Goal: Complete application form: Complete application form

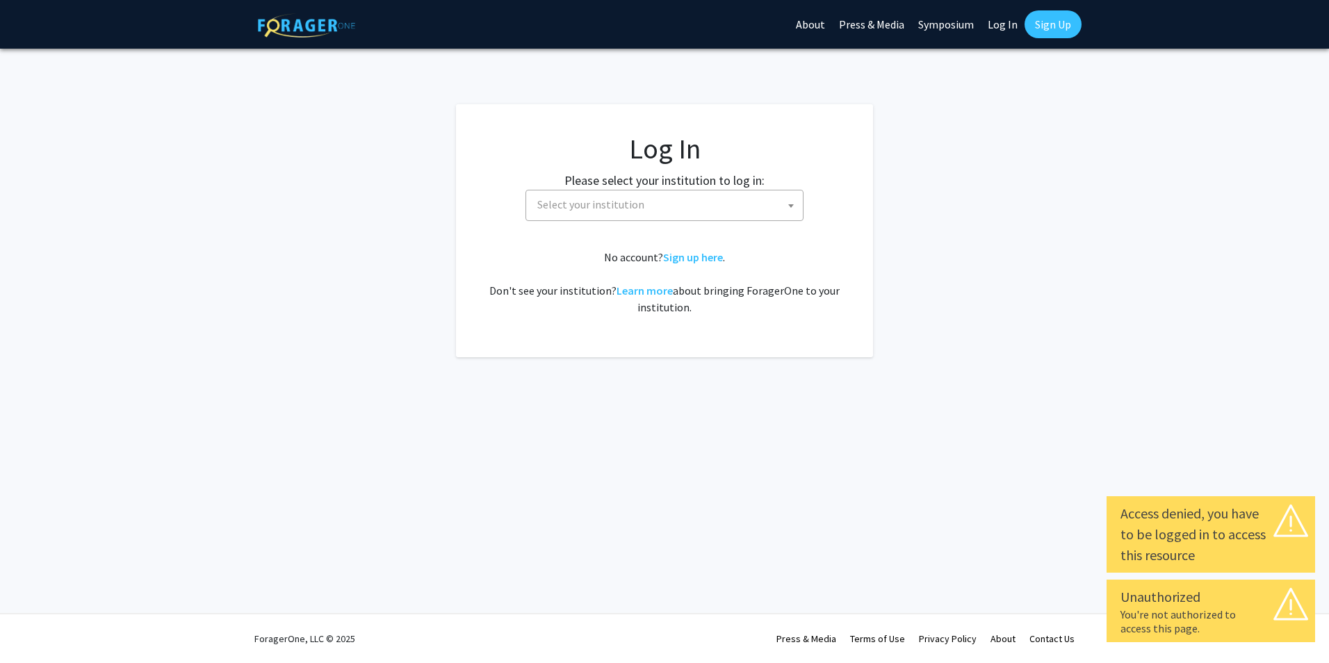
click at [791, 206] on b at bounding box center [791, 205] width 6 height 3
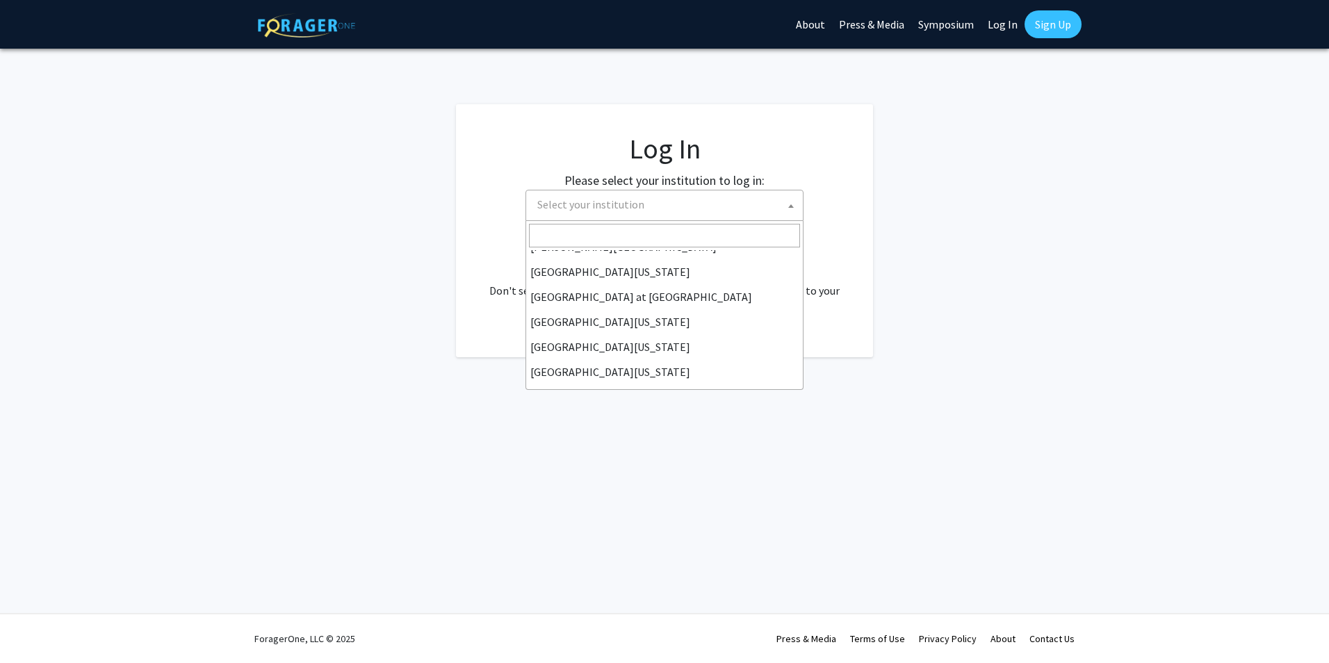
scroll to position [486, 0]
select select "33"
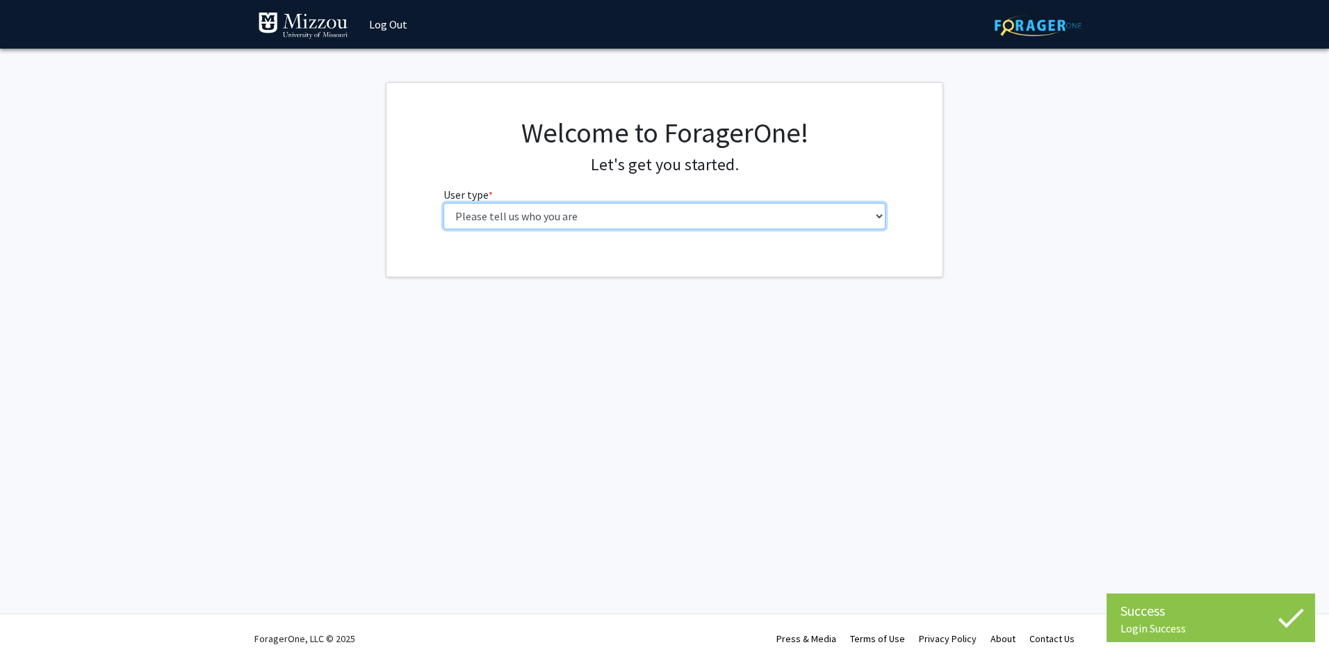
click at [877, 214] on select "Please tell us who you are Undergraduate Student Master's Student Doctoral Cand…" at bounding box center [664, 216] width 443 height 26
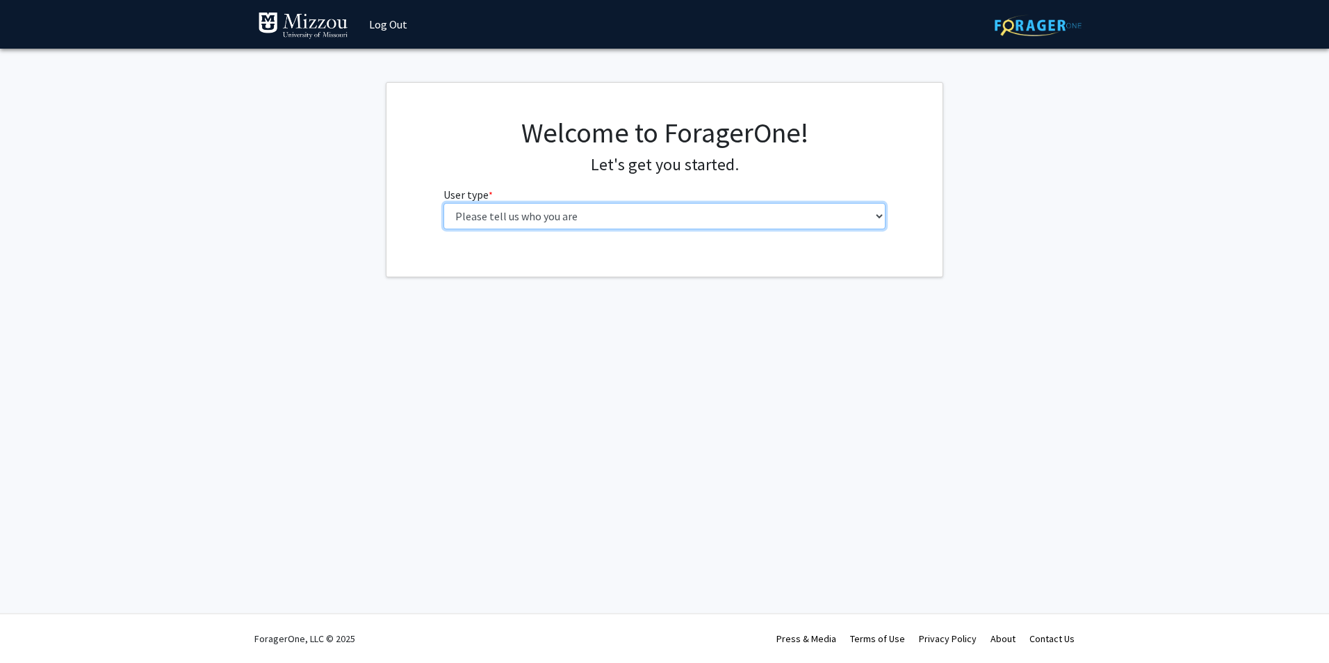
select select "5: faculty"
click at [443, 203] on select "Please tell us who you are Undergraduate Student Master's Student Doctoral Cand…" at bounding box center [664, 216] width 443 height 26
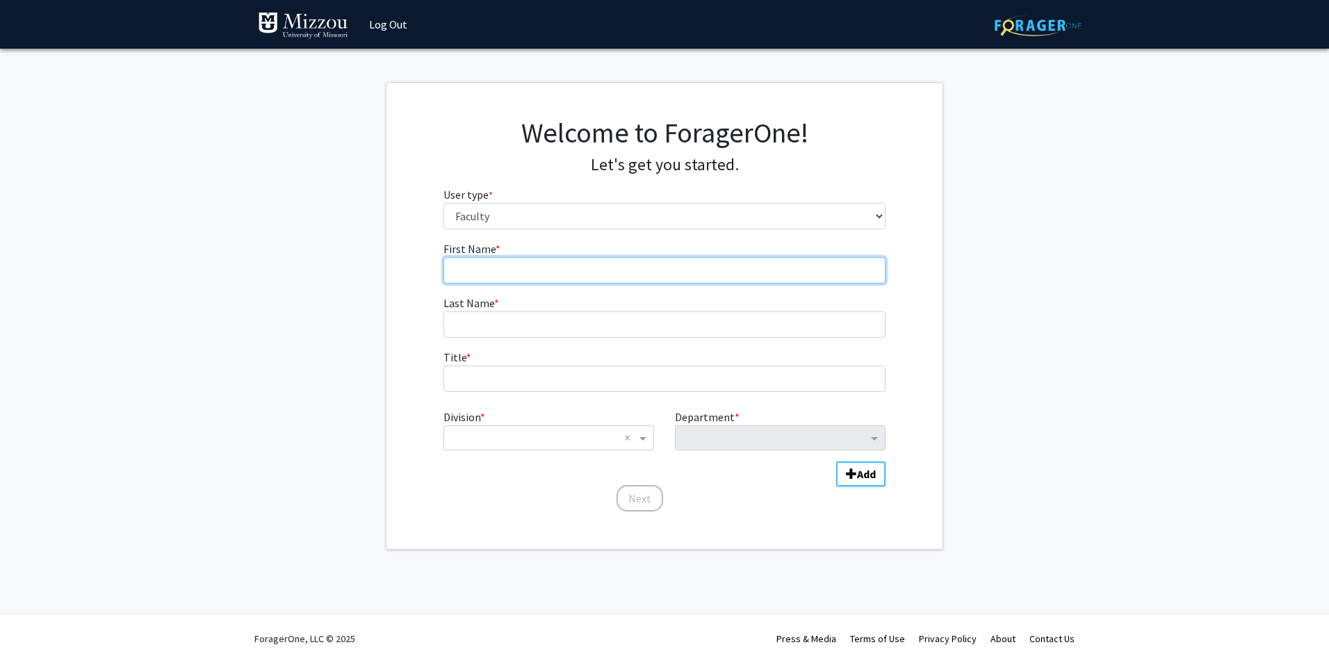
click at [491, 276] on input "First Name * required" at bounding box center [664, 270] width 443 height 26
type input "Taixing"
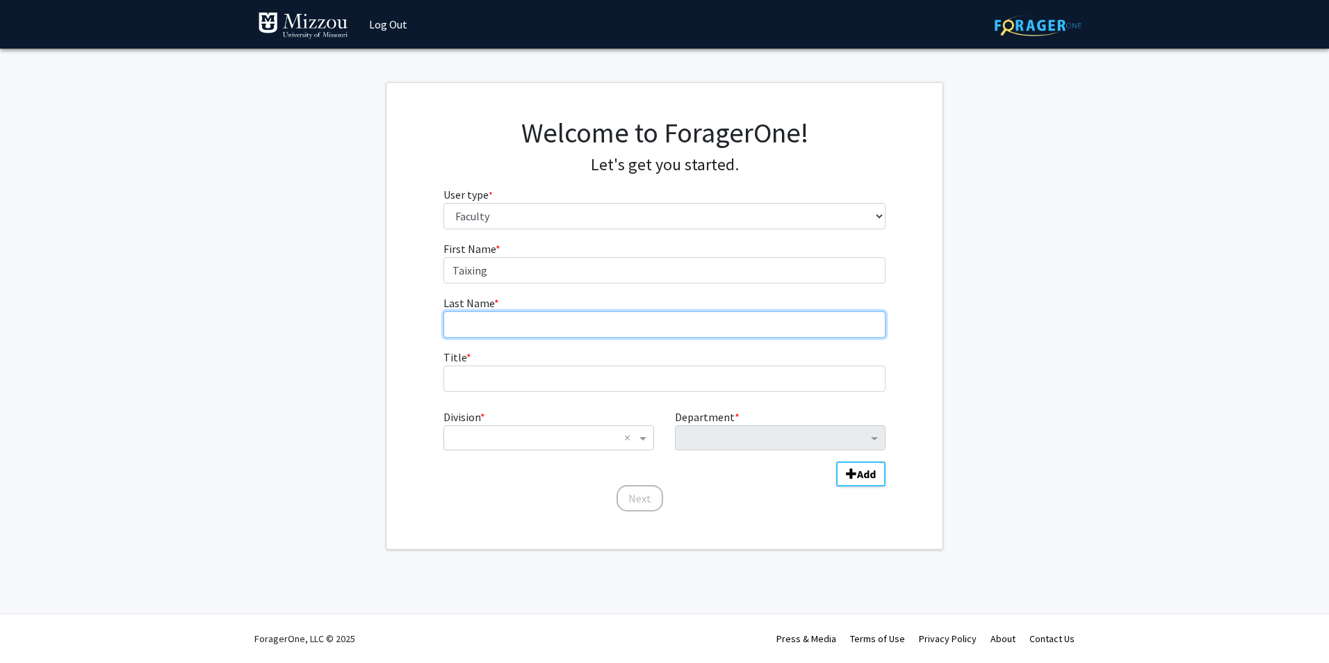
click at [463, 314] on input "Last Name * required" at bounding box center [664, 324] width 443 height 26
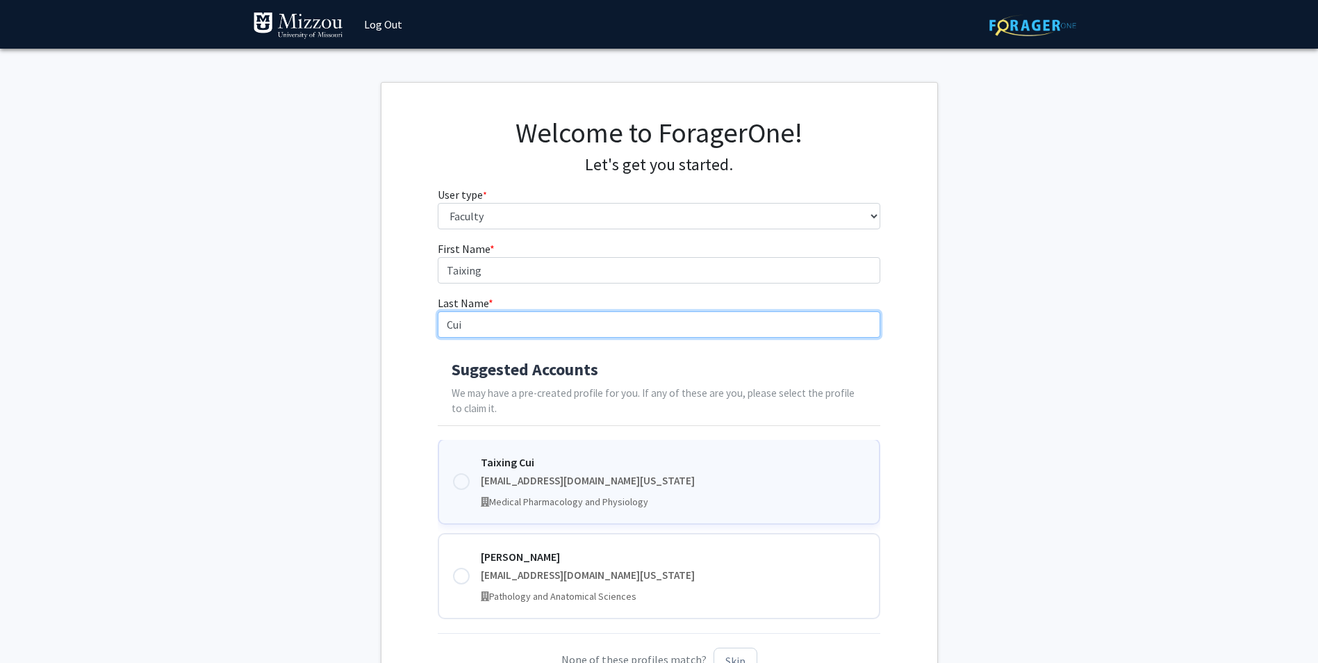
type input "Cui"
click at [462, 479] on div at bounding box center [461, 481] width 17 height 17
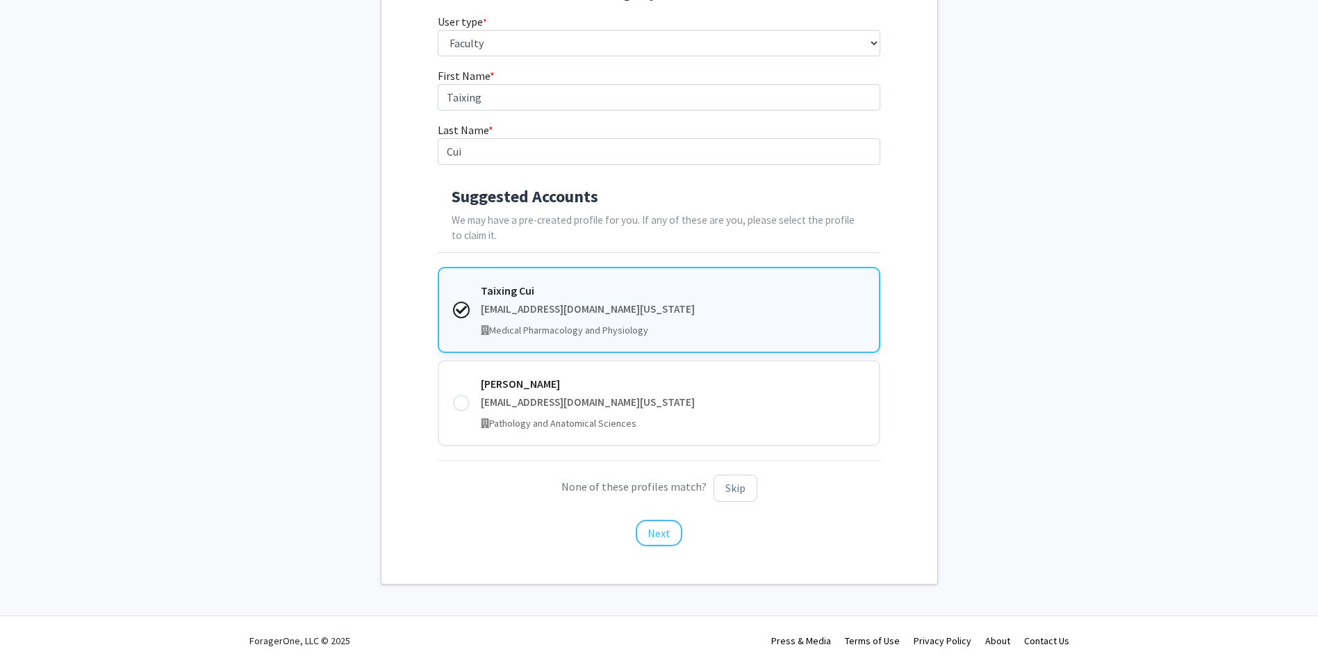
scroll to position [175, 0]
click at [657, 536] on button "Next" at bounding box center [659, 531] width 47 height 26
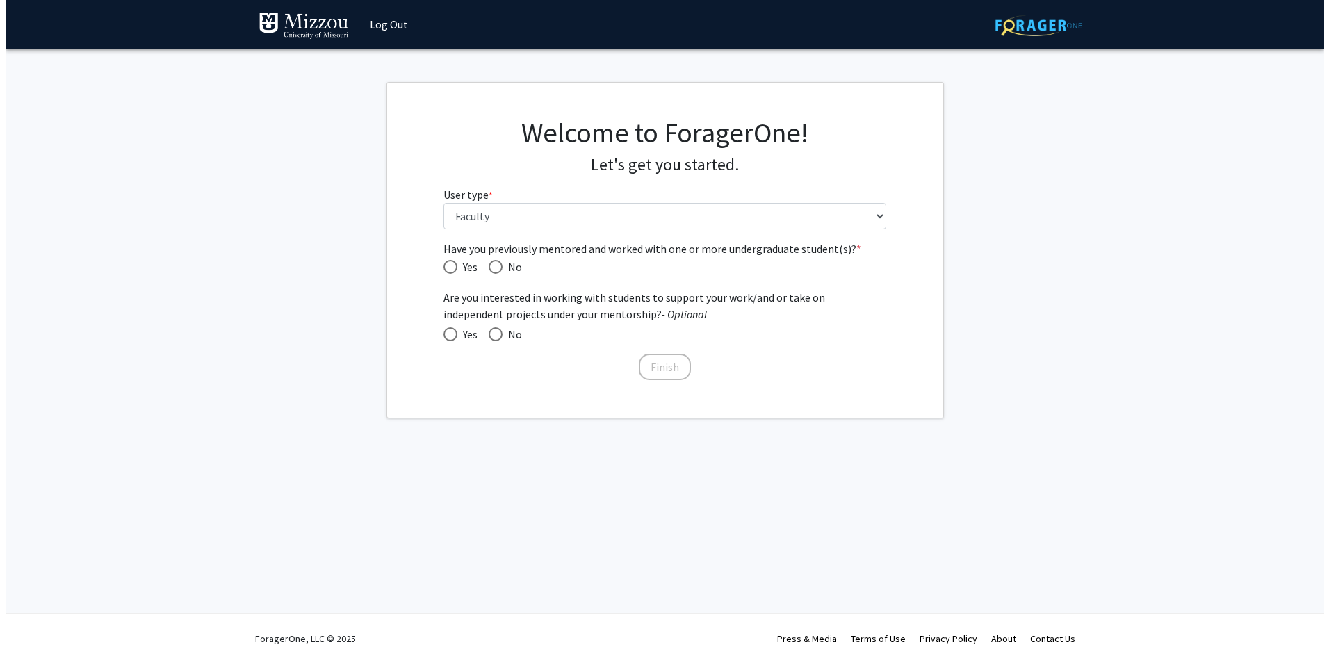
scroll to position [0, 0]
click at [497, 269] on span "Have you previously mentored and worked with one or more undergraduate student(…" at bounding box center [495, 267] width 14 height 14
click at [497, 269] on input "No" at bounding box center [495, 267] width 14 height 14
radio input "true"
click at [447, 334] on span at bounding box center [450, 334] width 14 height 14
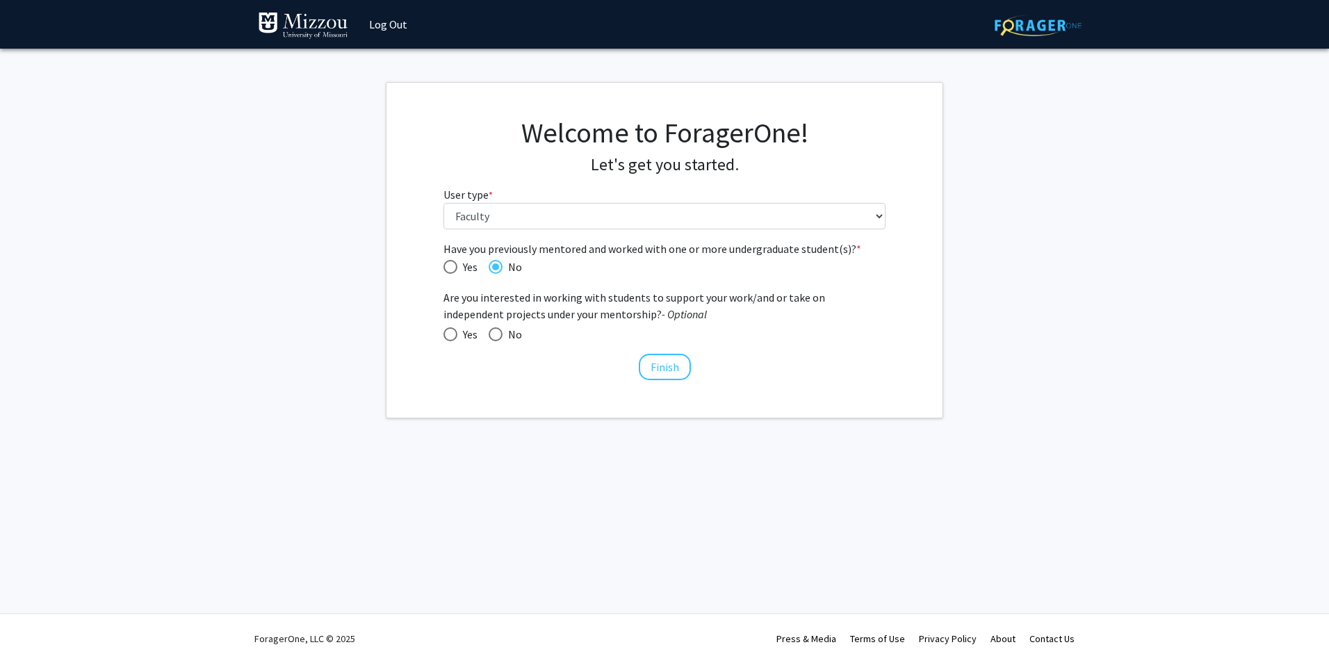
click at [447, 334] on input "Yes" at bounding box center [450, 334] width 14 height 14
radio input "true"
click at [660, 370] on button "Finish" at bounding box center [665, 367] width 52 height 26
